Goal: Task Accomplishment & Management: Manage account settings

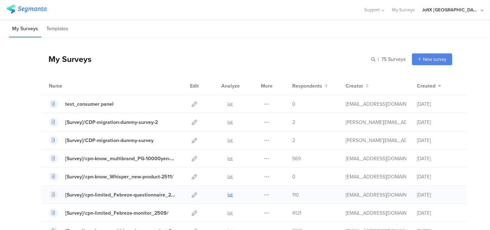
click at [228, 195] on icon at bounding box center [230, 194] width 5 height 5
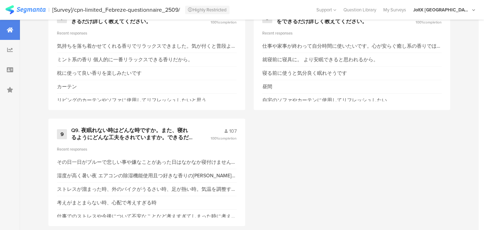
scroll to position [700, 0]
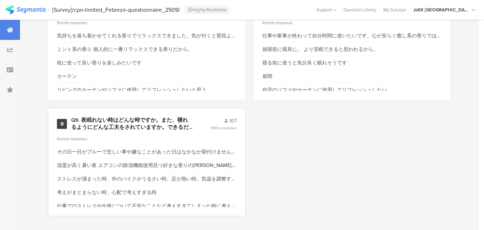
click at [140, 122] on div "Q9. 夜眠れない時はどんな時ですか。また、寝れるようにどんな工夫をされていますか。できるだけ詳しく教えてください。" at bounding box center [132, 124] width 122 height 14
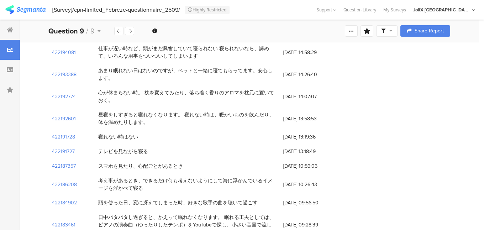
scroll to position [1827, 0]
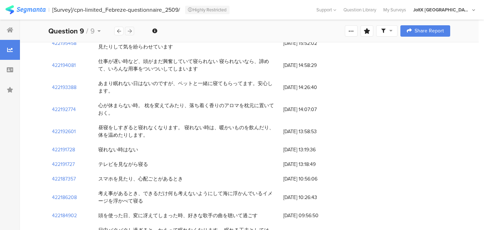
click at [128, 32] on icon at bounding box center [130, 31] width 4 height 5
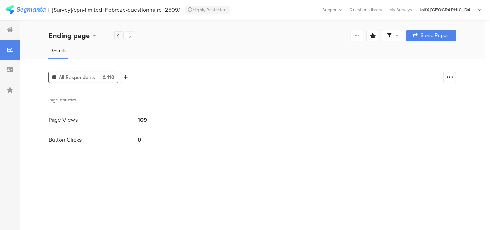
click at [116, 36] on div at bounding box center [118, 35] width 9 height 9
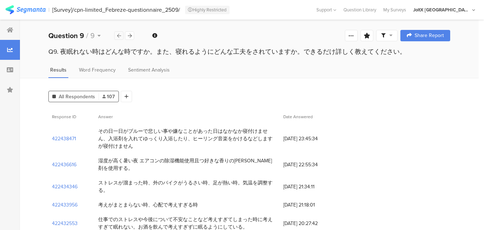
click at [116, 36] on div at bounding box center [118, 35] width 9 height 9
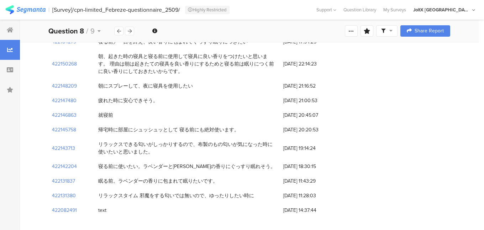
scroll to position [1907, 0]
click at [118, 32] on icon at bounding box center [119, 31] width 4 height 5
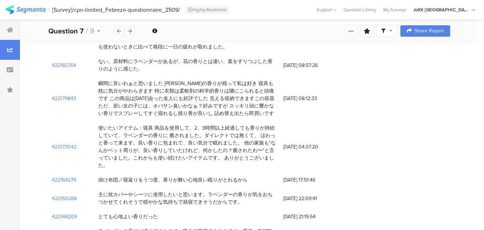
scroll to position [2219, 0]
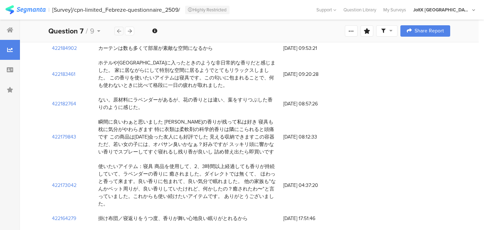
click at [119, 32] on icon at bounding box center [119, 31] width 4 height 5
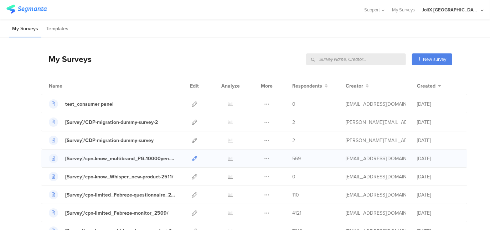
click at [192, 158] on icon at bounding box center [194, 158] width 5 height 5
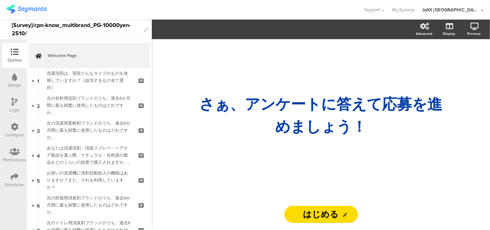
click at [12, 176] on icon at bounding box center [15, 177] width 8 height 8
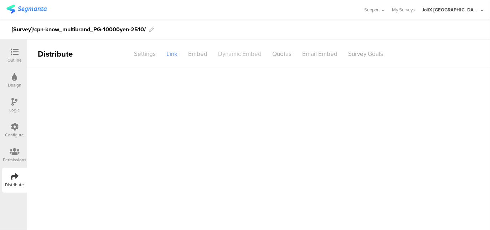
click at [246, 56] on div "Dynamic Embed" at bounding box center [240, 54] width 54 height 12
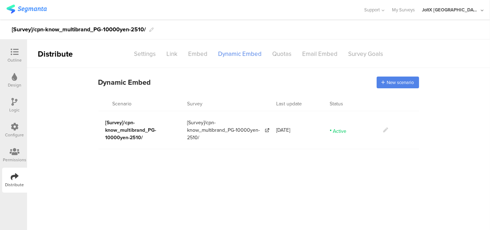
click at [386, 129] on icon at bounding box center [385, 129] width 5 height 5
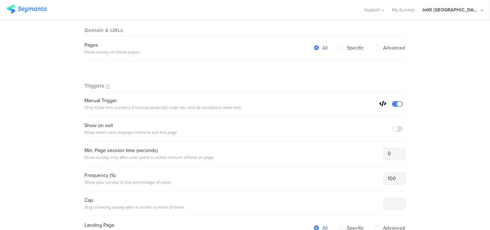
scroll to position [214, 0]
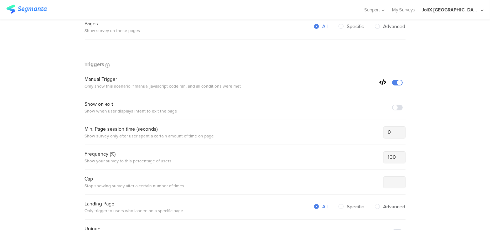
click at [379, 79] on icon at bounding box center [382, 82] width 7 height 6
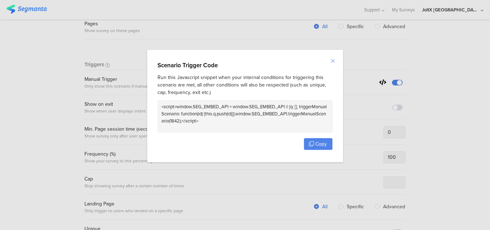
click at [333, 60] on icon "Close" at bounding box center [333, 61] width 6 height 6
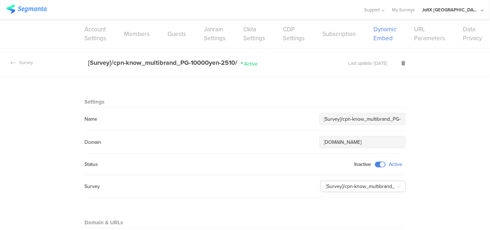
scroll to position [0, 0]
click at [21, 63] on div "Survey" at bounding box center [16, 62] width 33 height 7
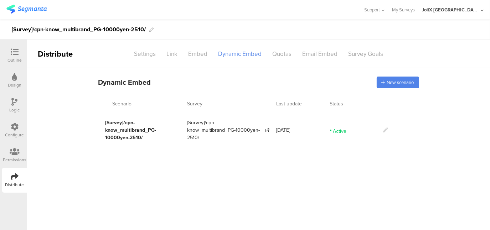
click at [15, 125] on icon at bounding box center [15, 127] width 8 height 8
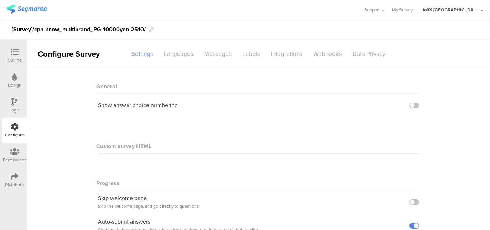
click at [148, 54] on div "Settings" at bounding box center [142, 54] width 32 height 12
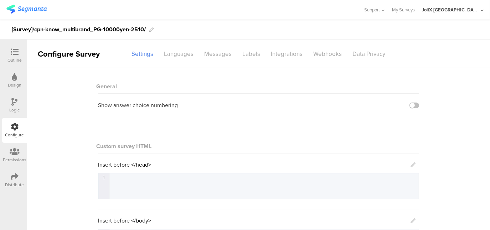
click at [17, 175] on icon at bounding box center [15, 177] width 8 height 8
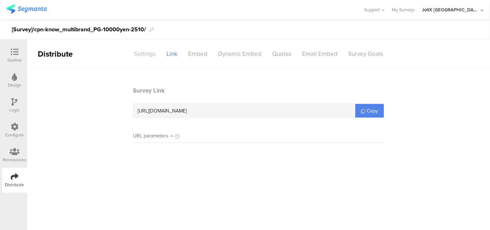
click at [145, 54] on div "Settings" at bounding box center [145, 54] width 32 height 12
